Goal: Information Seeking & Learning: Learn about a topic

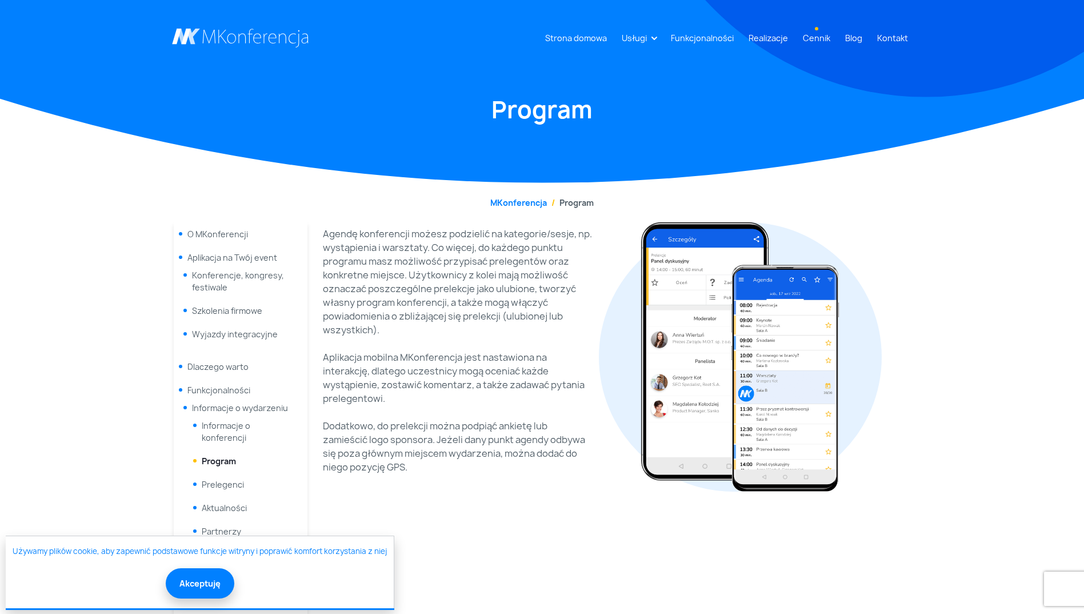
click at [827, 39] on link "Cennik" at bounding box center [816, 37] width 37 height 21
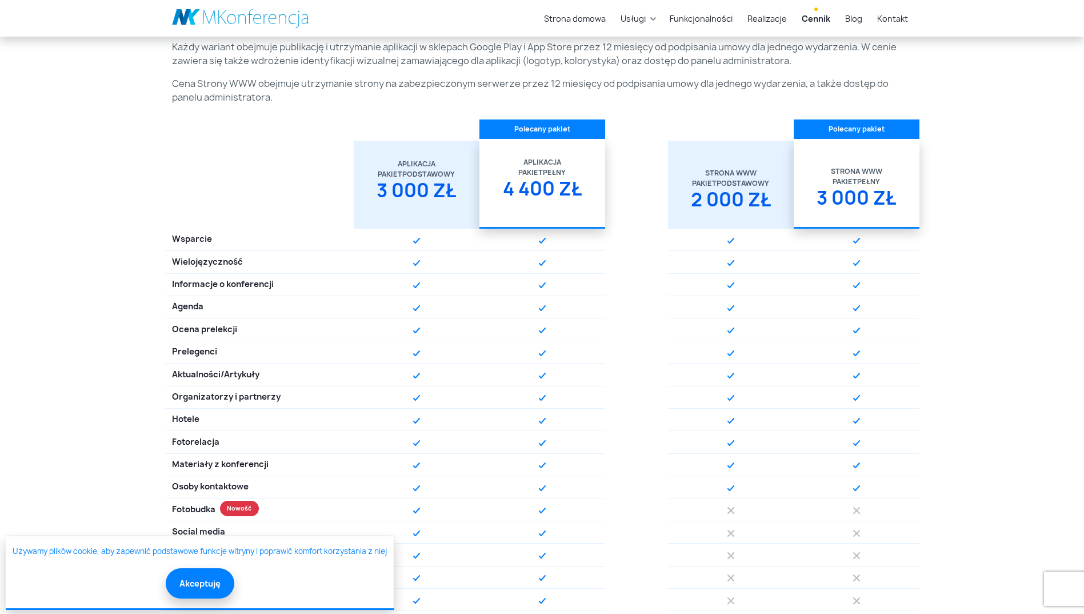
scroll to position [286, 0]
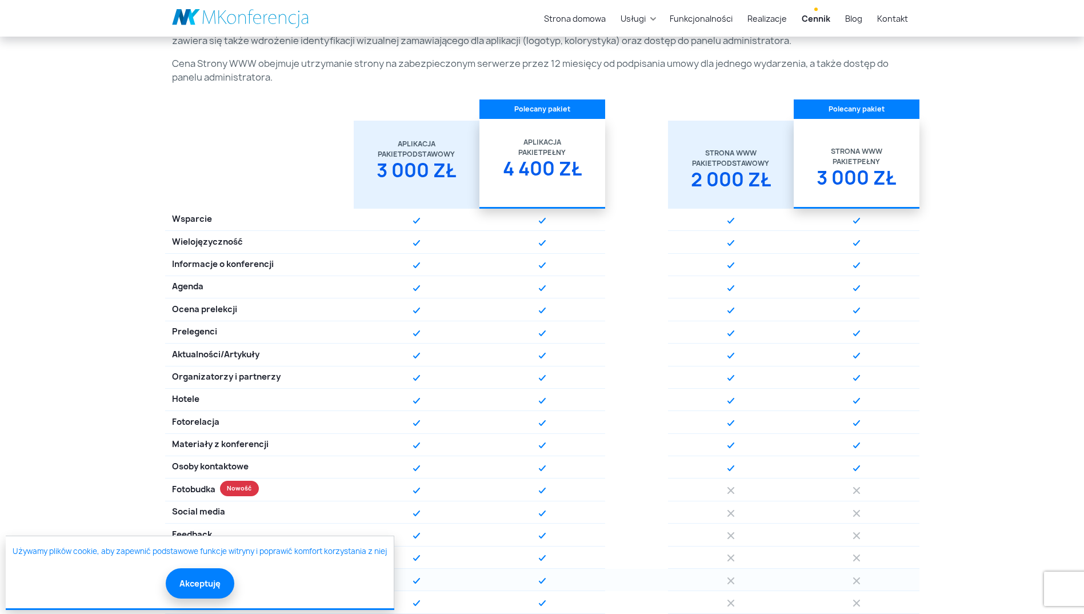
click at [196, 583] on button "Akceptuję" at bounding box center [200, 583] width 69 height 30
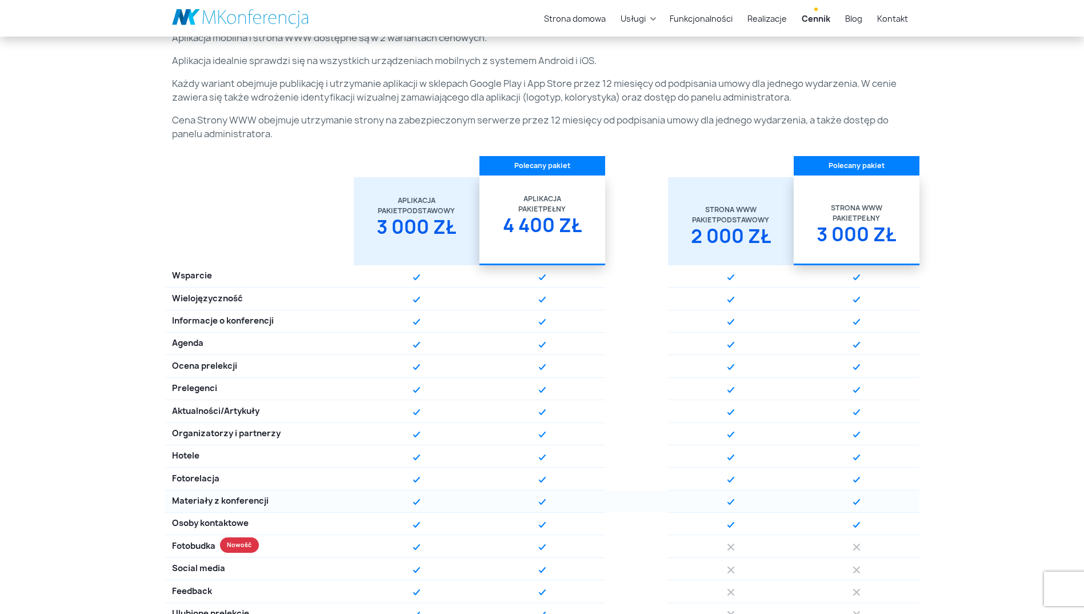
scroll to position [229, 0]
click at [541, 229] on div "4 400 zł" at bounding box center [542, 230] width 112 height 31
click at [538, 200] on div "Aplikacja" at bounding box center [542, 199] width 112 height 10
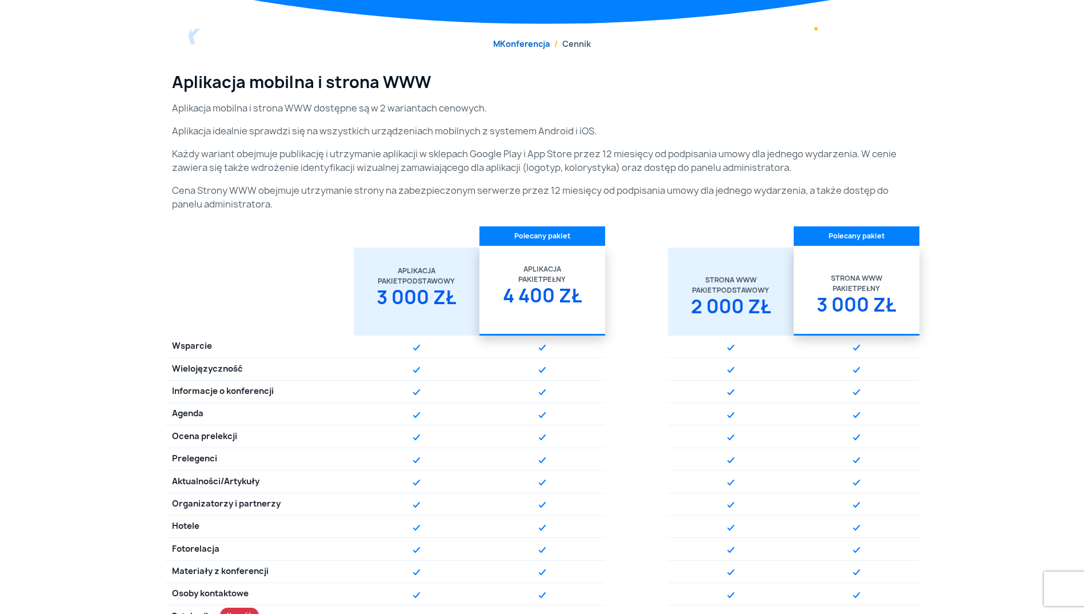
scroll to position [0, 0]
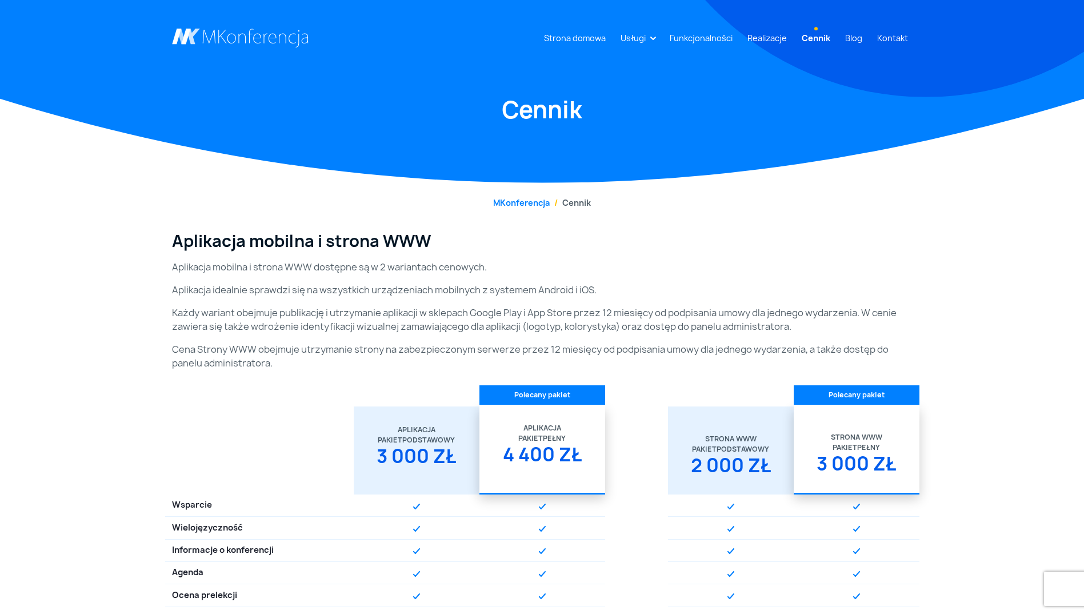
click at [548, 437] on div "Pakiet Pełny" at bounding box center [542, 438] width 112 height 10
click at [546, 461] on div "4 400 zł" at bounding box center [542, 458] width 112 height 31
click at [650, 40] on link "Usługi" at bounding box center [633, 37] width 34 height 21
